Goal: Check status

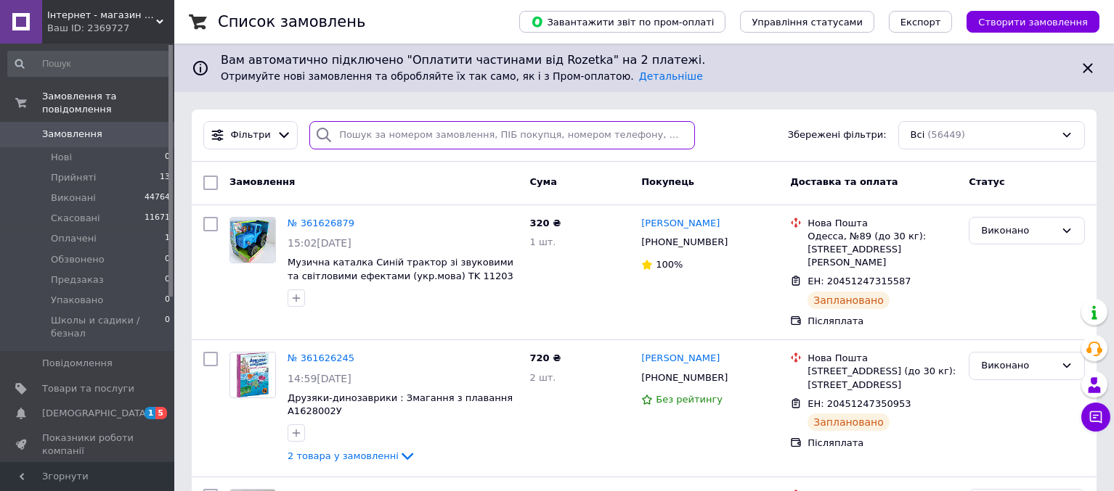
click at [385, 137] on input "search" at bounding box center [502, 135] width 386 height 28
paste input "361569579"
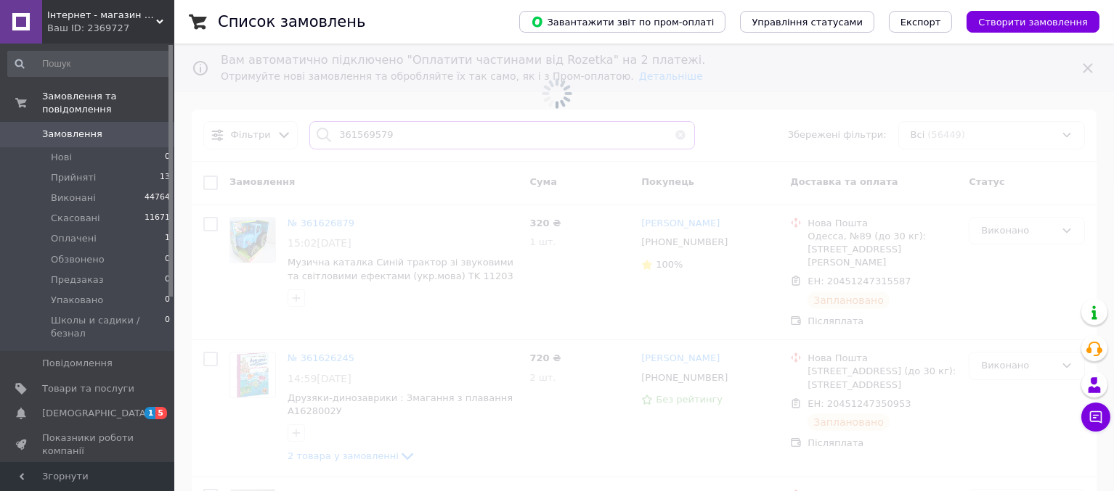
type input "361569579"
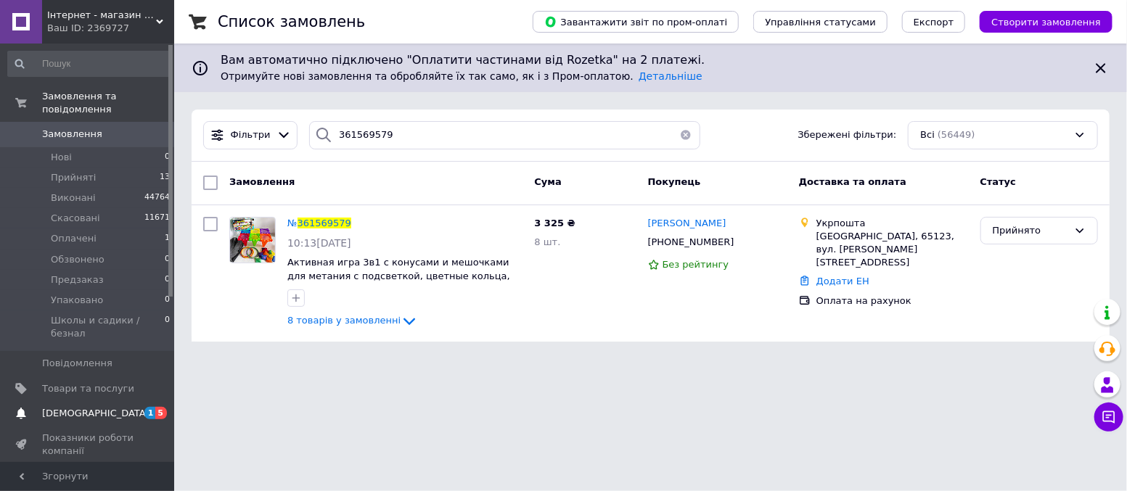
click at [99, 407] on span "[DEMOGRAPHIC_DATA]" at bounding box center [88, 413] width 92 height 13
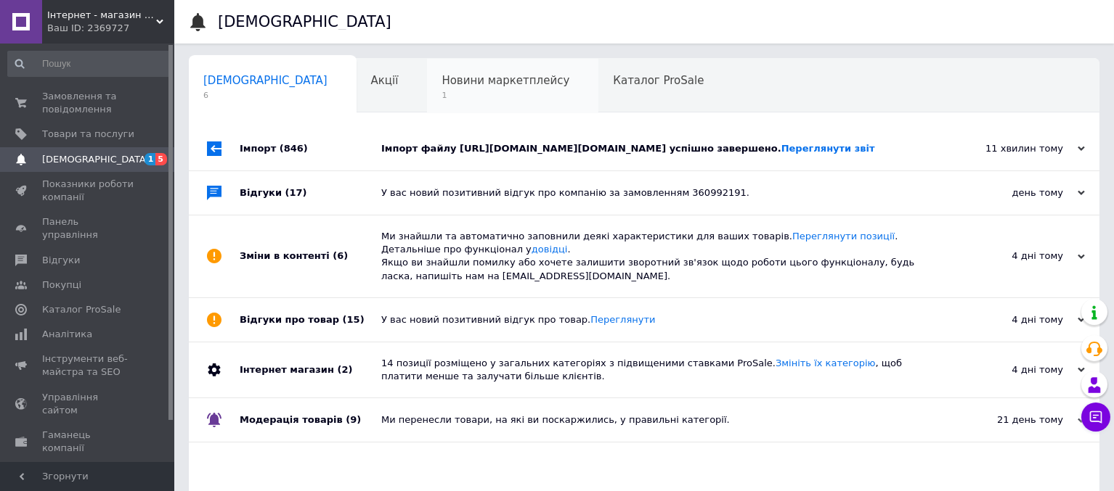
click at [462, 83] on span "Новини маркетплейсу" at bounding box center [505, 80] width 128 height 13
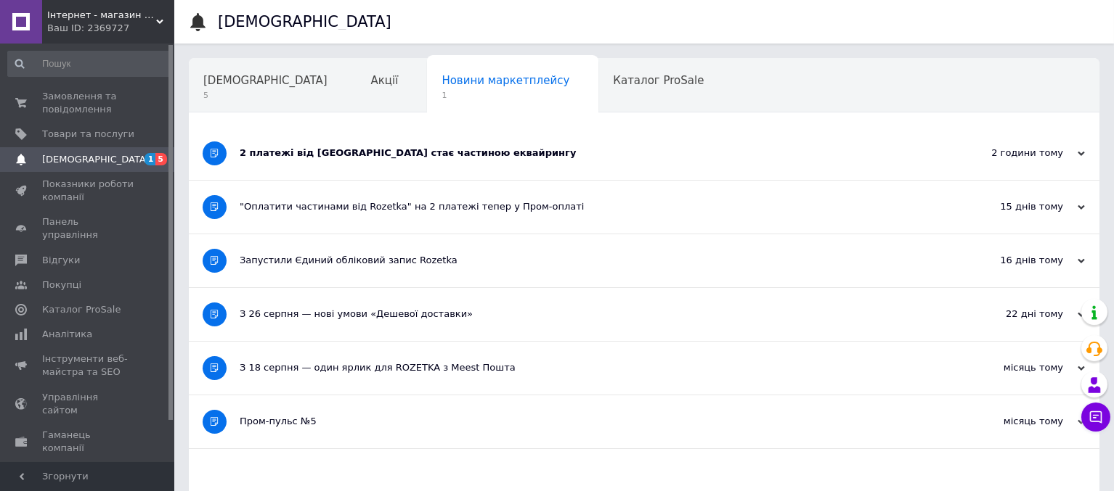
click at [404, 158] on div "2 платежі від [GEOGRAPHIC_DATA] стає частиною еквайрингу" at bounding box center [590, 153] width 700 height 13
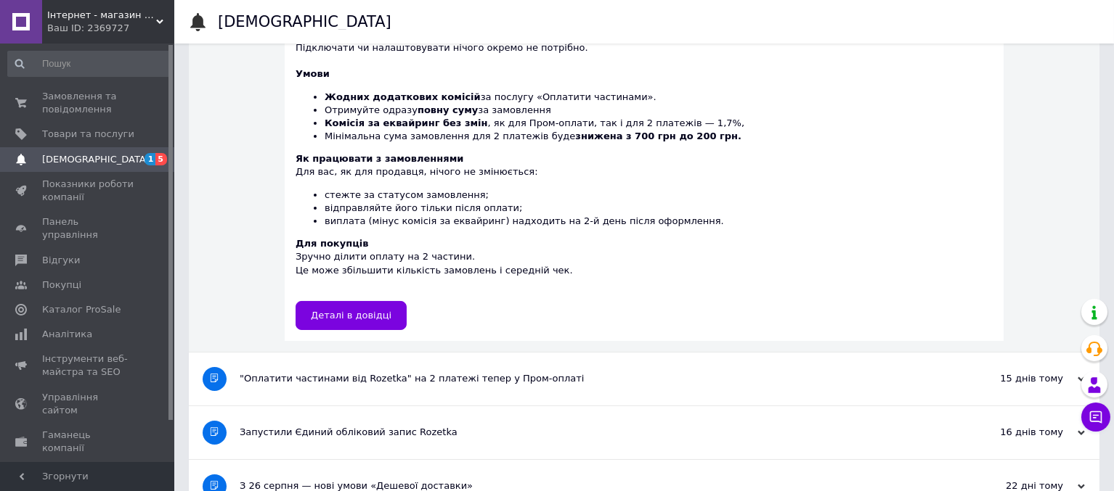
scroll to position [358, 0]
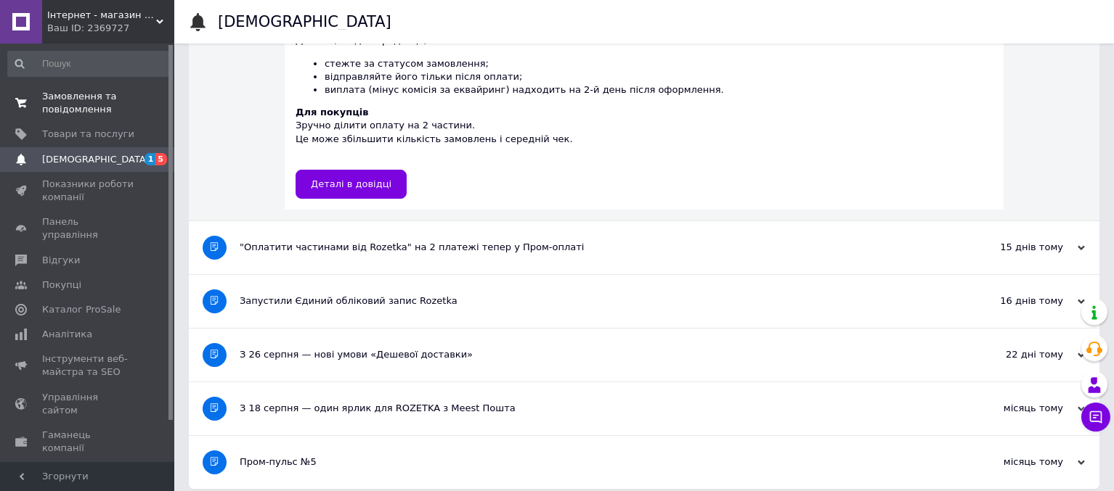
click at [103, 95] on span "Замовлення та повідомлення" at bounding box center [88, 103] width 92 height 26
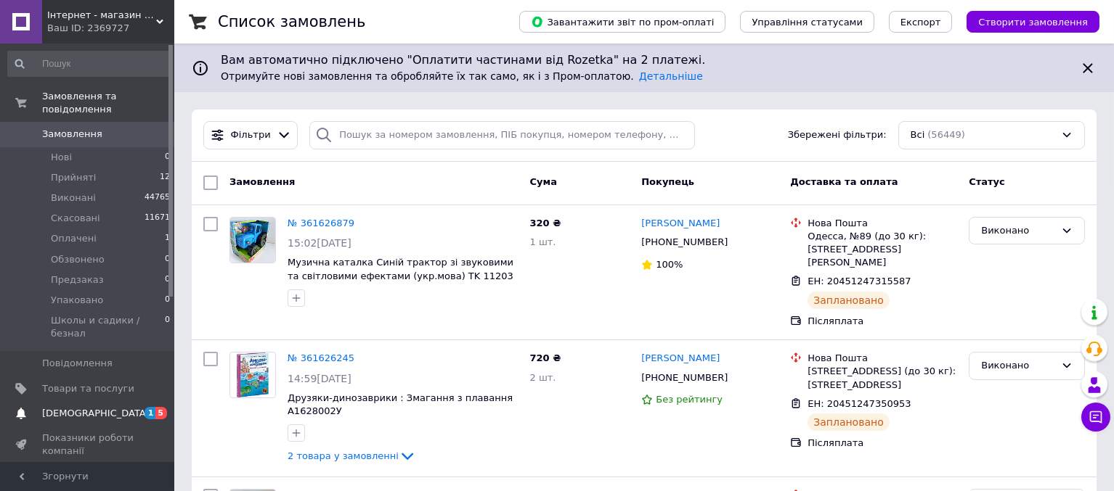
click at [101, 407] on span "[DEMOGRAPHIC_DATA]" at bounding box center [88, 413] width 92 height 13
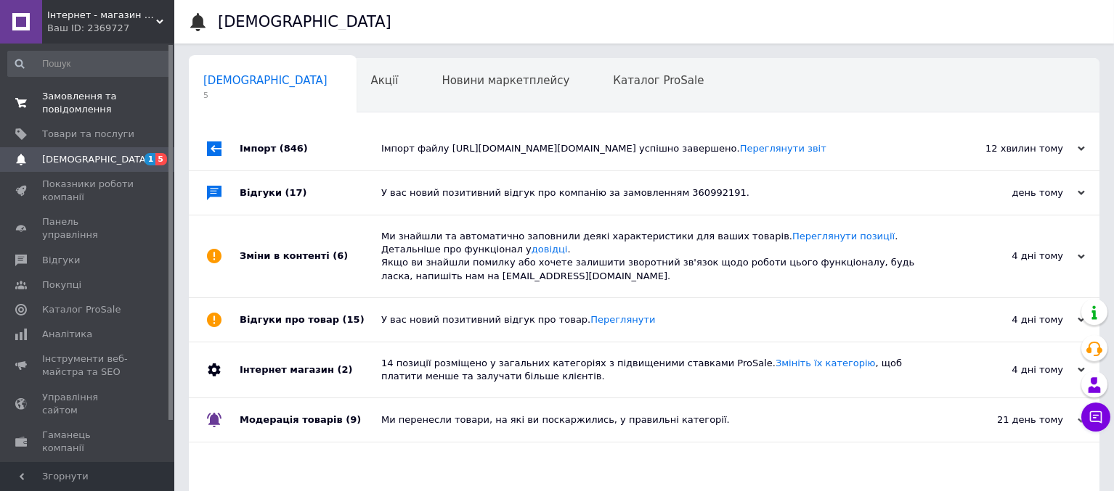
click at [77, 102] on span "Замовлення та повідомлення" at bounding box center [88, 103] width 92 height 26
